Goal: Communication & Community: Answer question/provide support

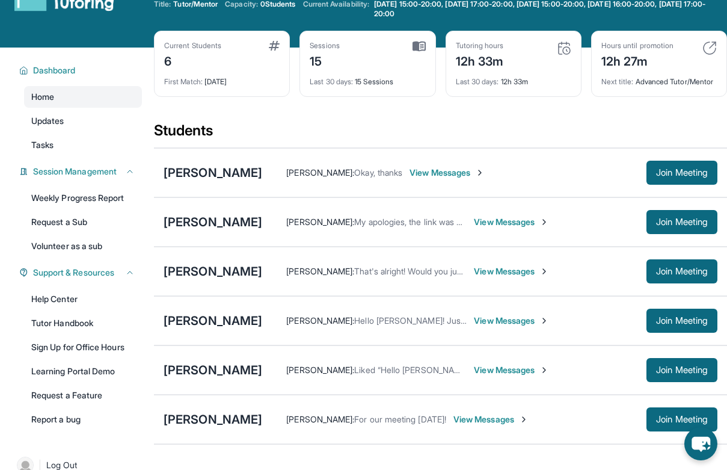
scroll to position [41, 0]
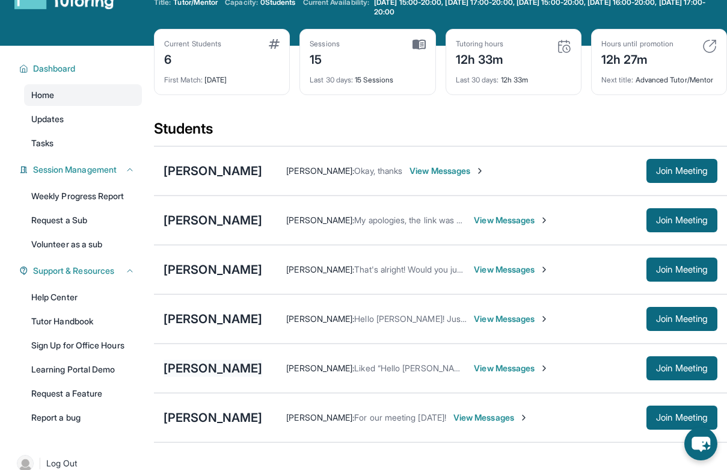
click at [206, 374] on div "[PERSON_NAME]" at bounding box center [213, 368] width 99 height 17
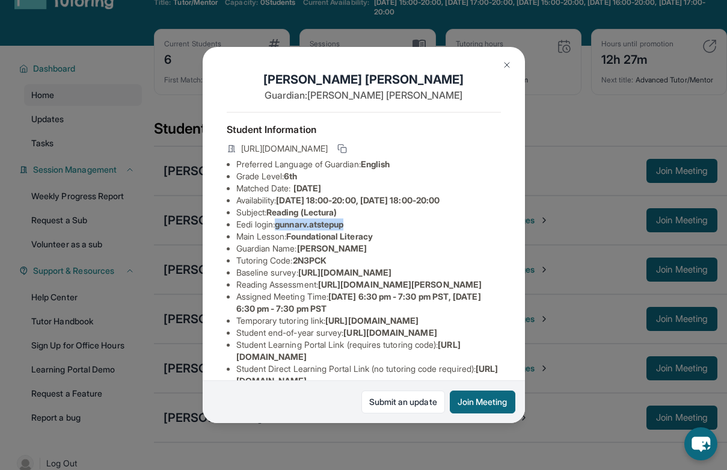
drag, startPoint x: 280, startPoint y: 224, endPoint x: 395, endPoint y: 225, distance: 114.9
click at [395, 225] on li "Eedi login : gunnarv.atstepup" at bounding box center [368, 224] width 265 height 12
copy span "gunnarv.atstepup"
click at [592, 198] on div "Gunnar Valenti Guardian: Meghan Valenti Student Information https://student-por…" at bounding box center [363, 235] width 727 height 470
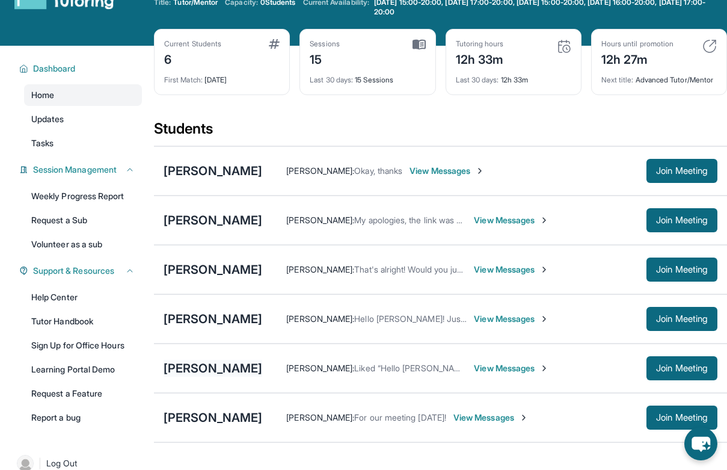
click at [201, 373] on div "[PERSON_NAME]" at bounding box center [213, 368] width 99 height 17
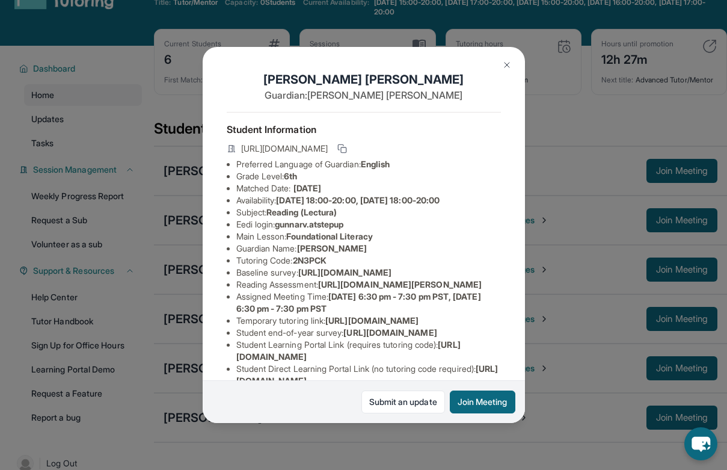
click at [561, 105] on div "Gunnar Valenti Guardian: Meghan Valenti Student Information https://student-por…" at bounding box center [363, 235] width 727 height 470
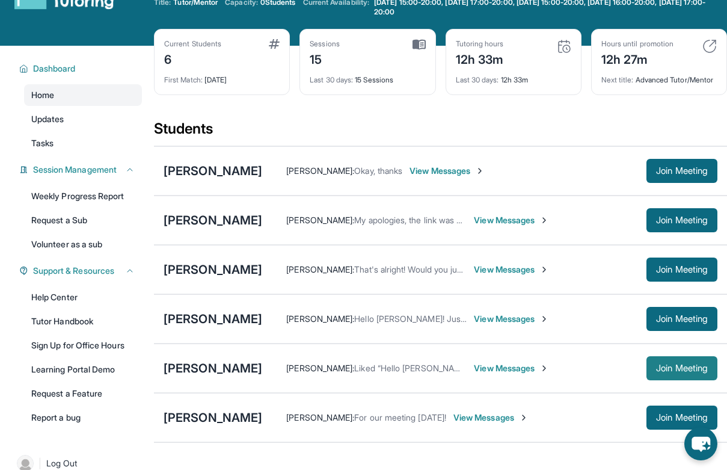
click at [660, 372] on span "Join Meeting" at bounding box center [682, 367] width 52 height 7
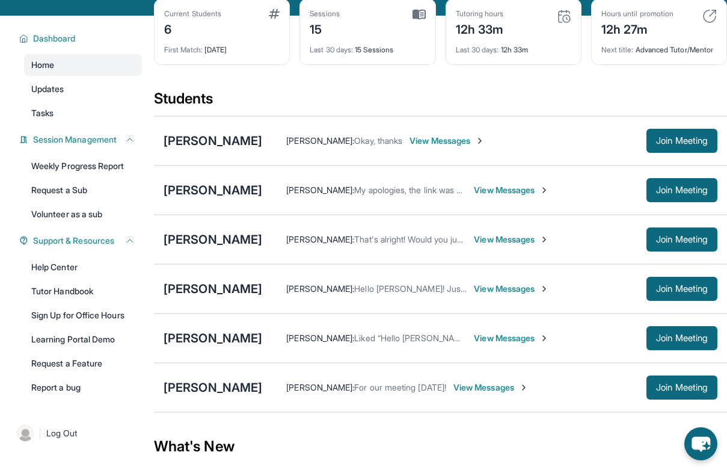
scroll to position [70, 0]
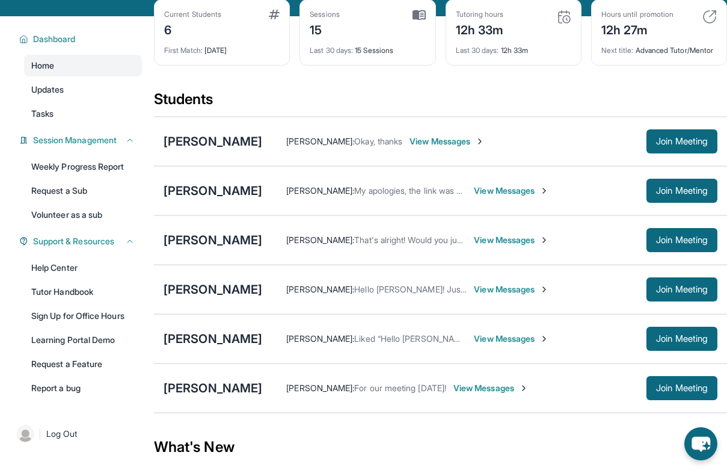
click at [487, 345] on span "View Messages" at bounding box center [511, 339] width 75 height 12
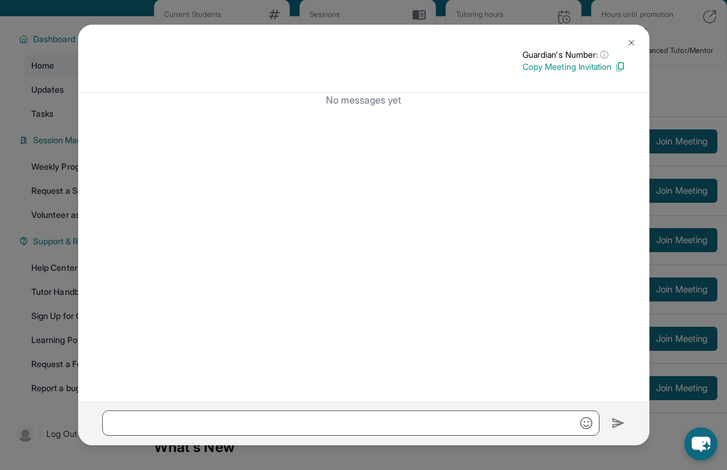
click at [624, 45] on button at bounding box center [631, 43] width 24 height 24
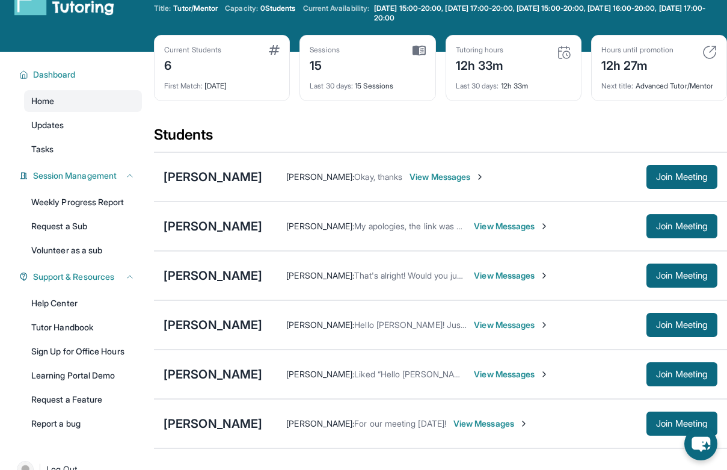
scroll to position [28, 0]
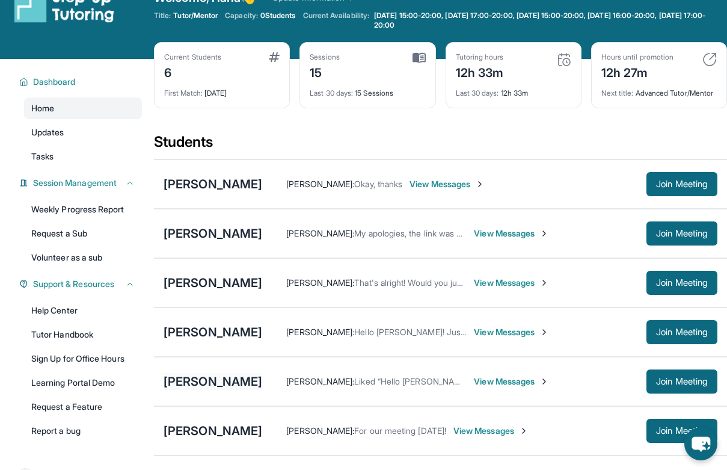
click at [204, 389] on div "Gunnar Valenti" at bounding box center [213, 381] width 99 height 17
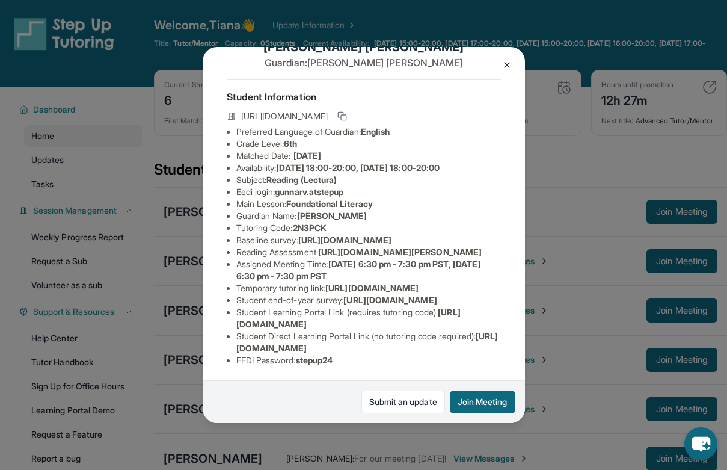
scroll to position [0, 0]
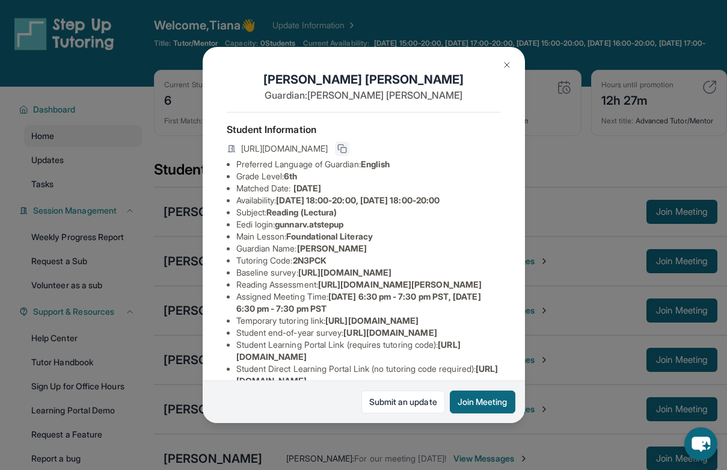
click at [349, 143] on button at bounding box center [342, 148] width 14 height 14
click at [508, 58] on button at bounding box center [507, 65] width 24 height 24
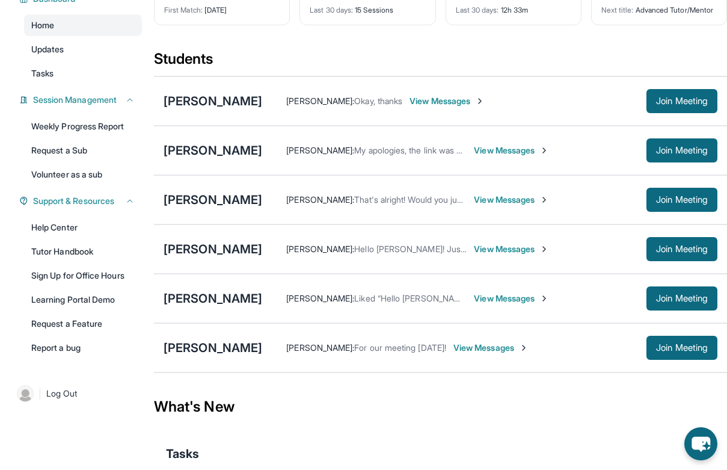
scroll to position [123, 0]
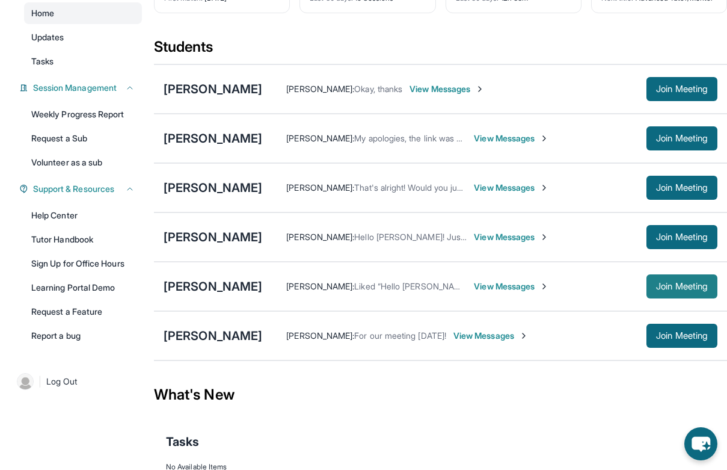
click at [668, 290] on span "Join Meeting" at bounding box center [682, 286] width 52 height 7
click at [512, 292] on span "View Messages" at bounding box center [511, 286] width 75 height 12
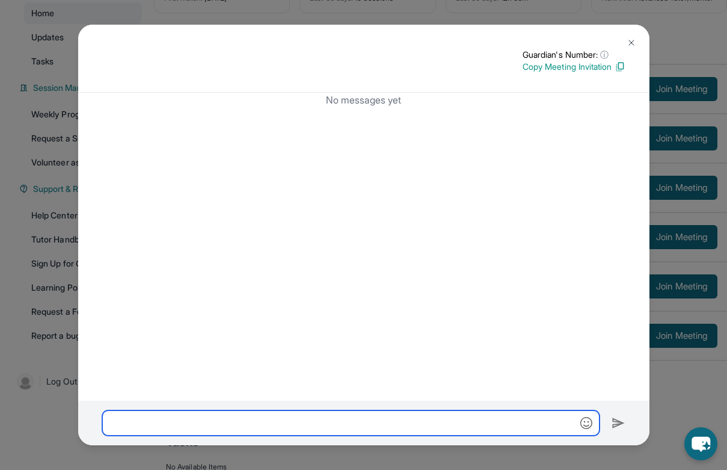
click at [292, 419] on input "text" at bounding box center [350, 422] width 497 height 25
paste input "**********"
type input "**********"
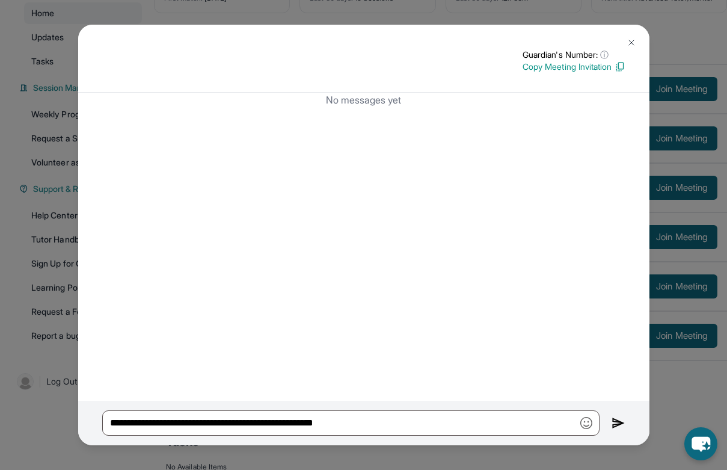
click at [625, 32] on button at bounding box center [631, 43] width 24 height 24
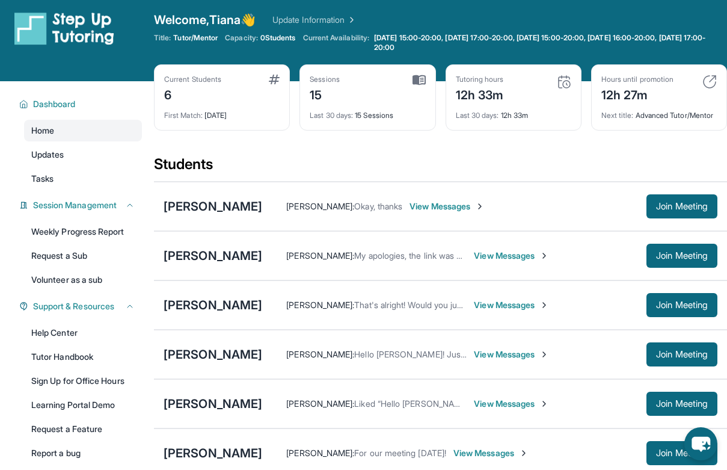
scroll to position [0, 0]
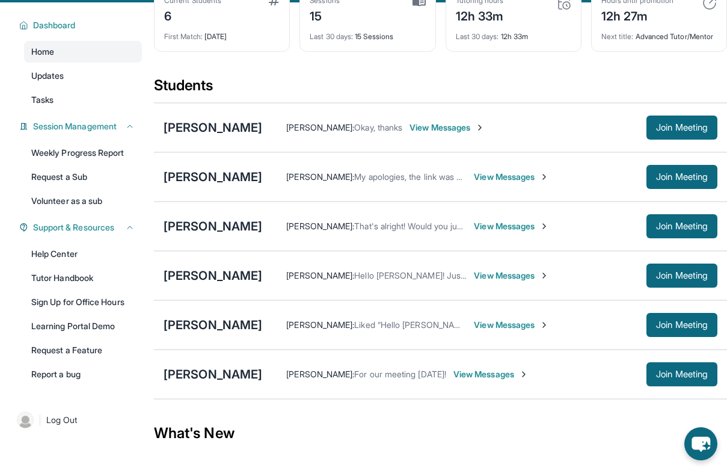
scroll to position [84, 0]
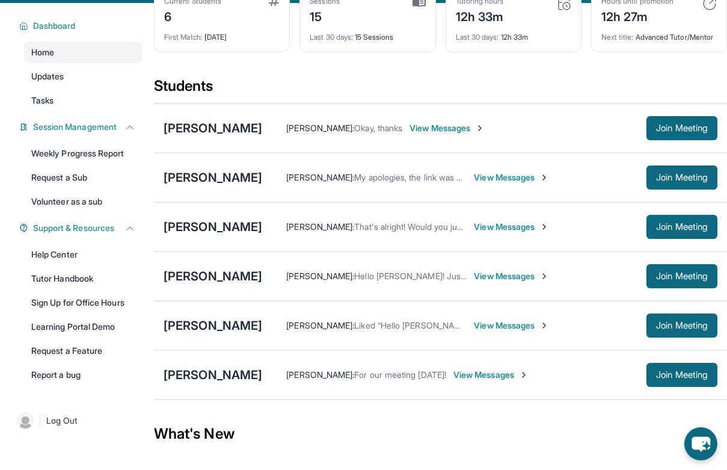
click at [496, 331] on span "View Messages" at bounding box center [511, 325] width 75 height 12
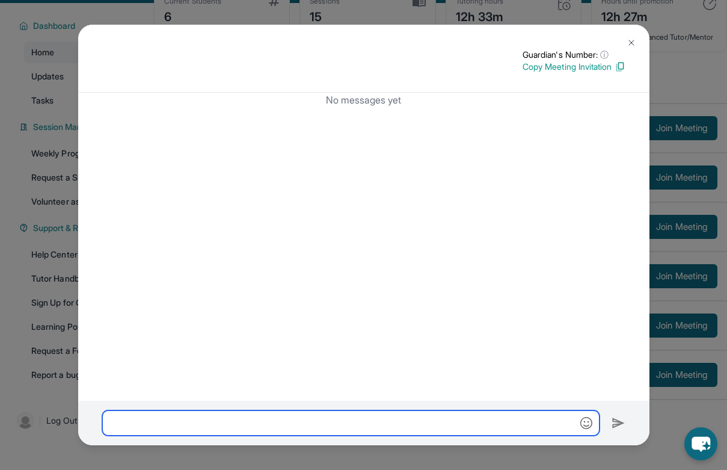
click at [328, 432] on input "text" at bounding box center [350, 422] width 497 height 25
paste input "**********"
type input "**********"
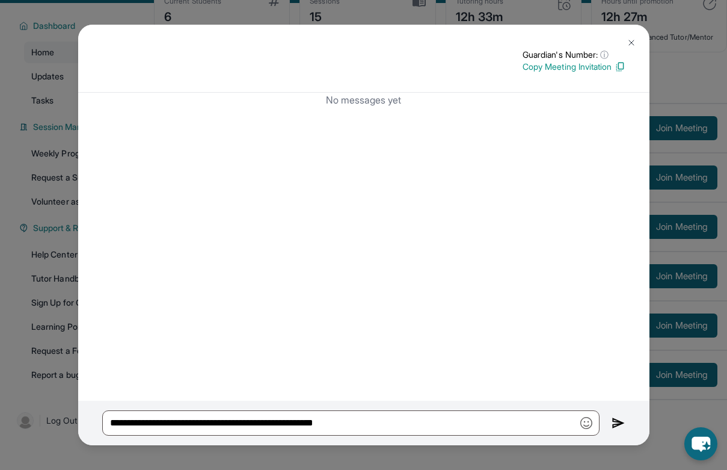
click at [628, 40] on img at bounding box center [632, 43] width 10 height 10
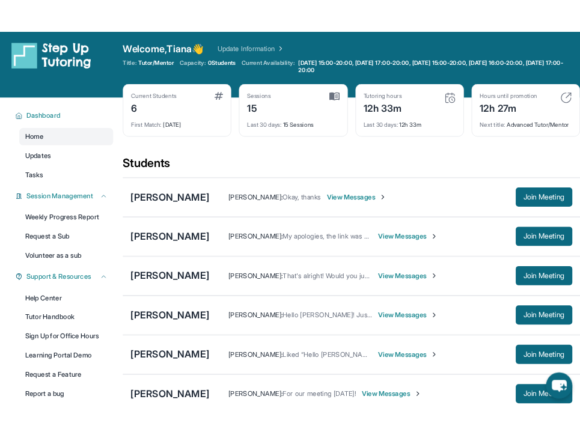
scroll to position [0, 0]
